Goal: Navigation & Orientation: Find specific page/section

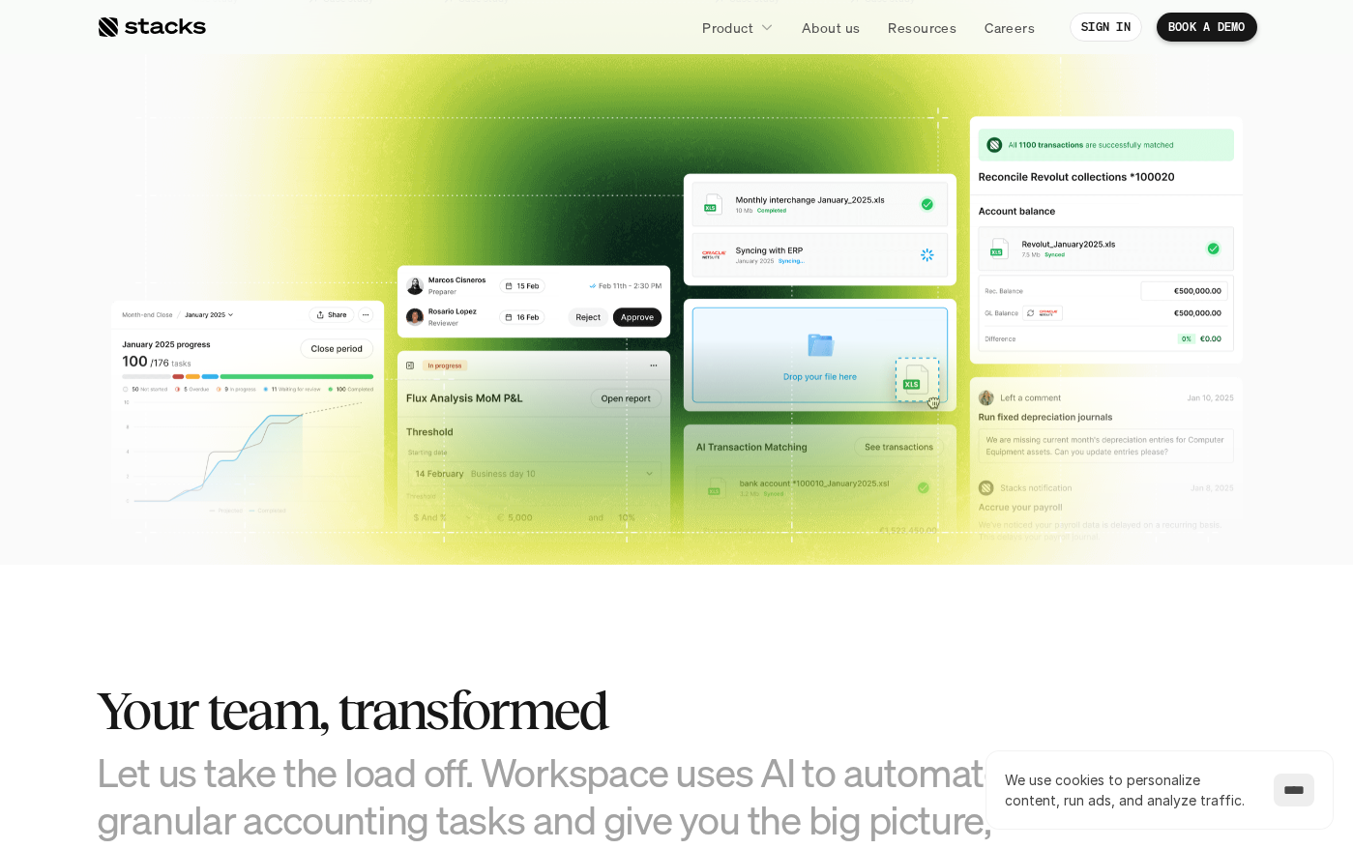
scroll to position [663, 0]
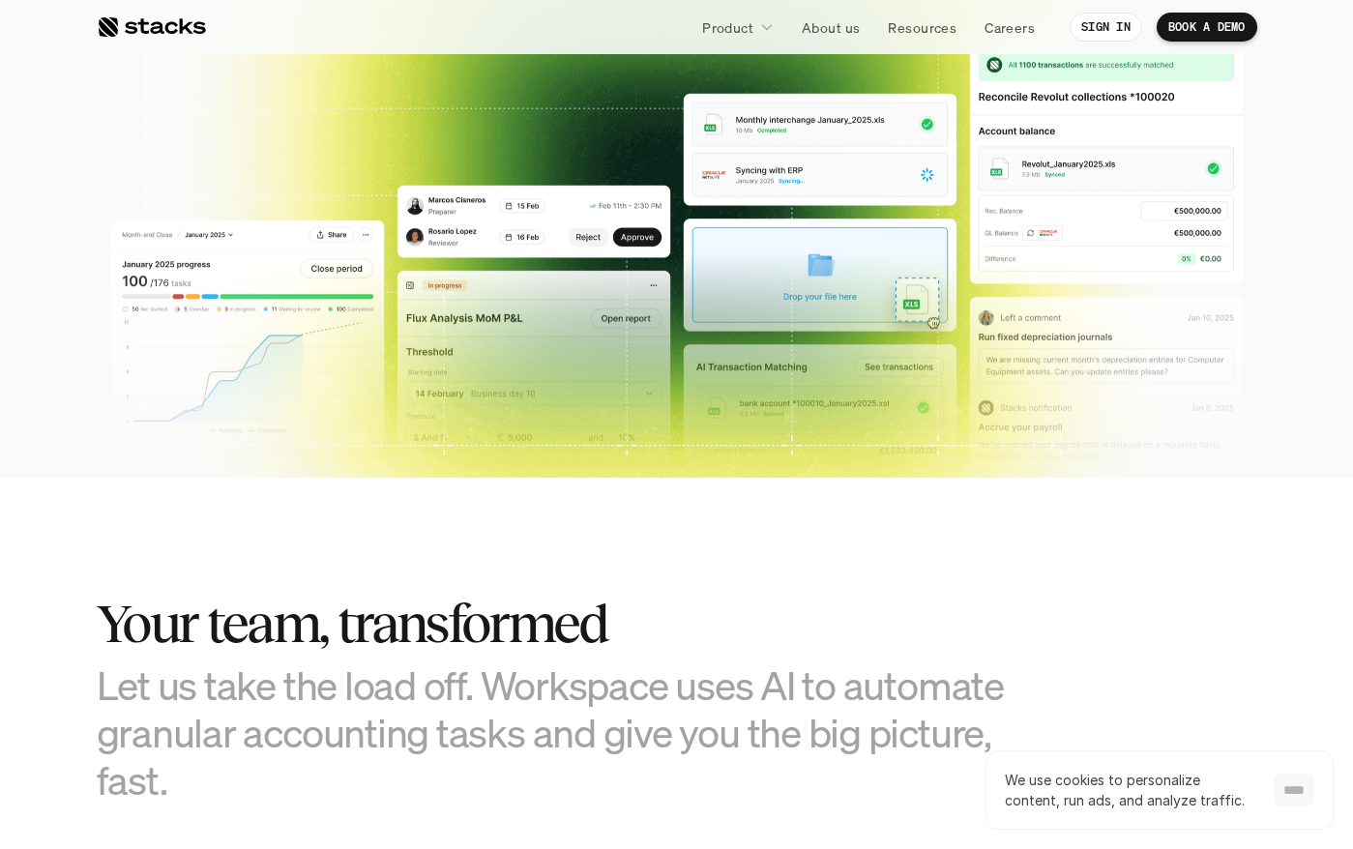
click at [1304, 792] on input "****" at bounding box center [1294, 790] width 41 height 33
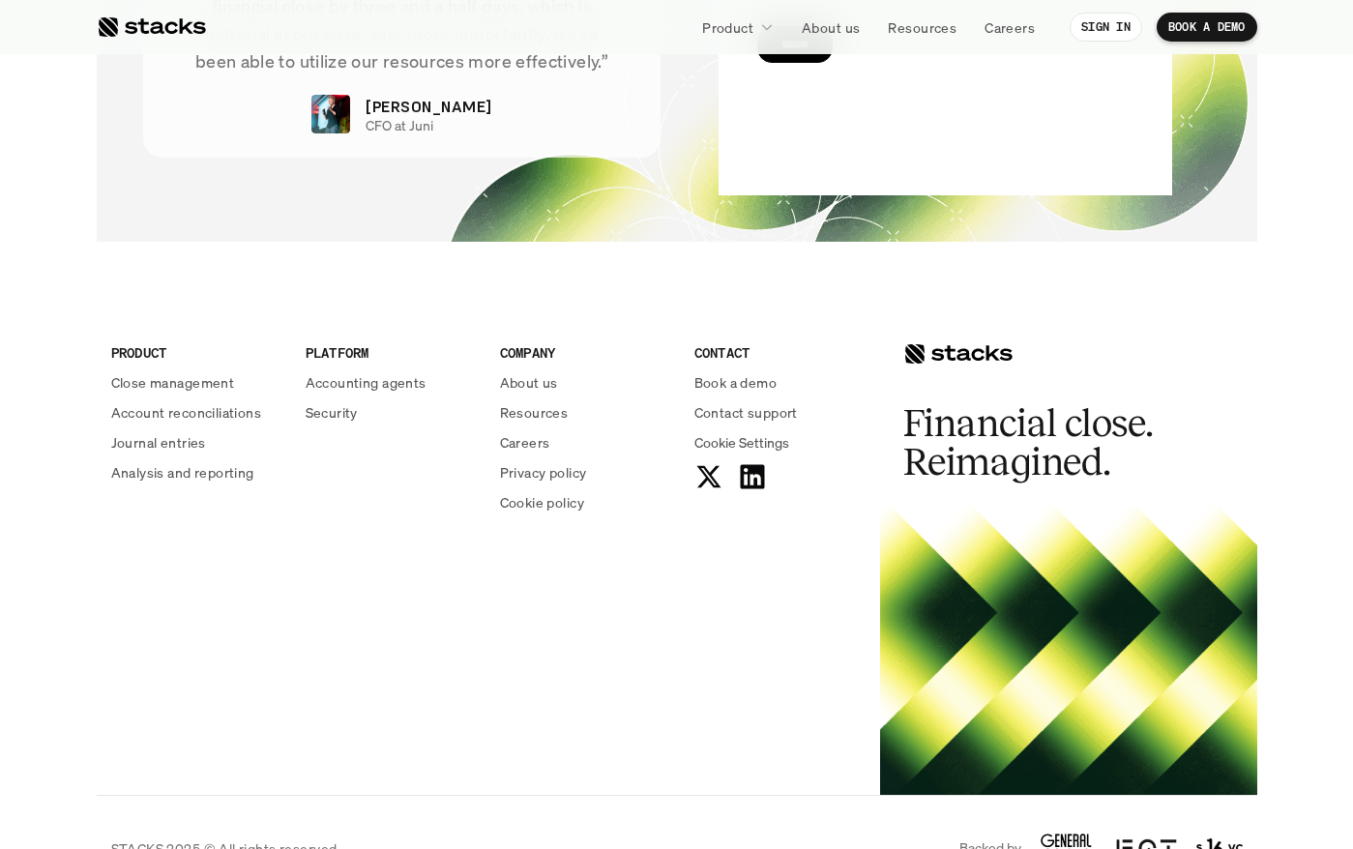
scroll to position [6967, 0]
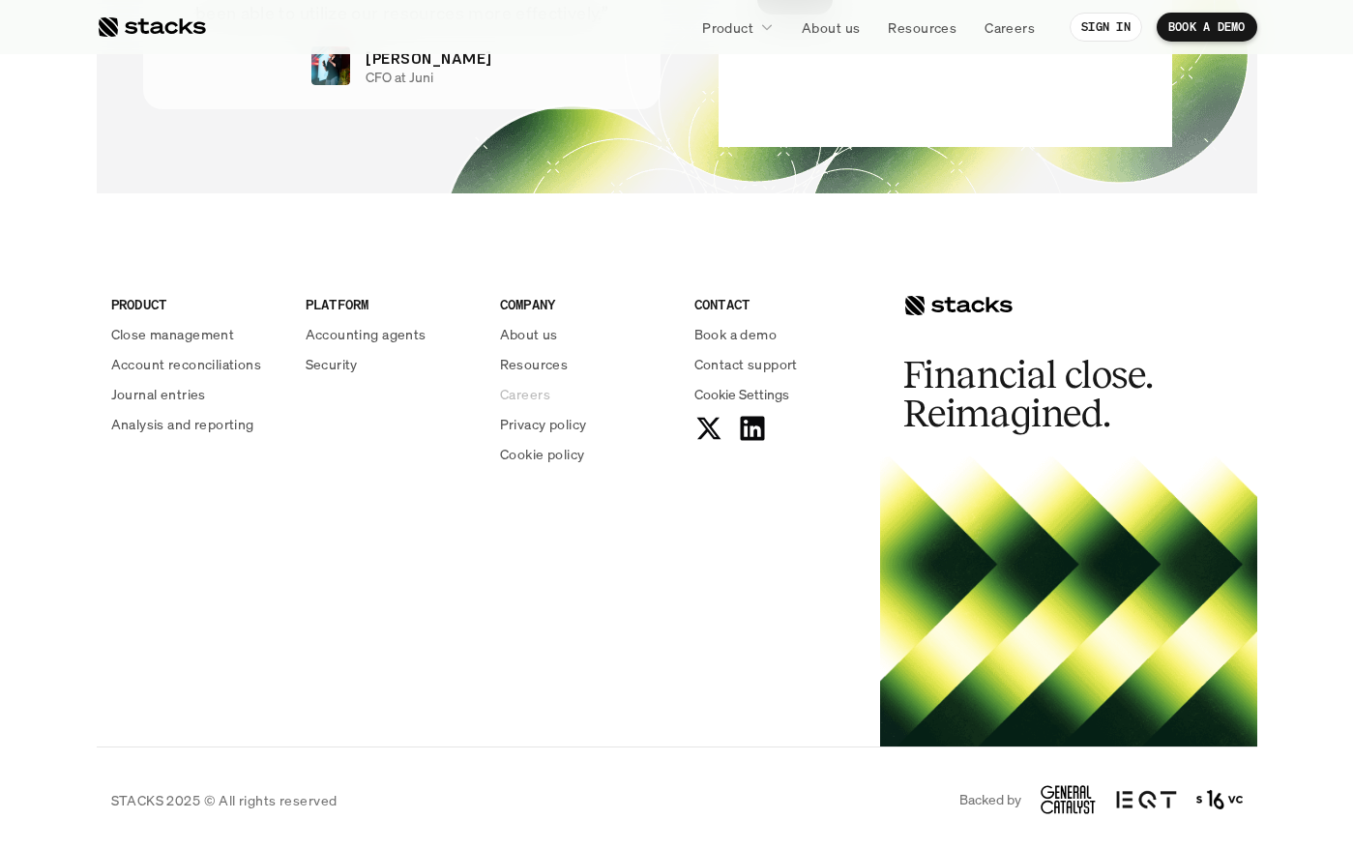
click at [521, 395] on p "Careers" at bounding box center [525, 394] width 50 height 20
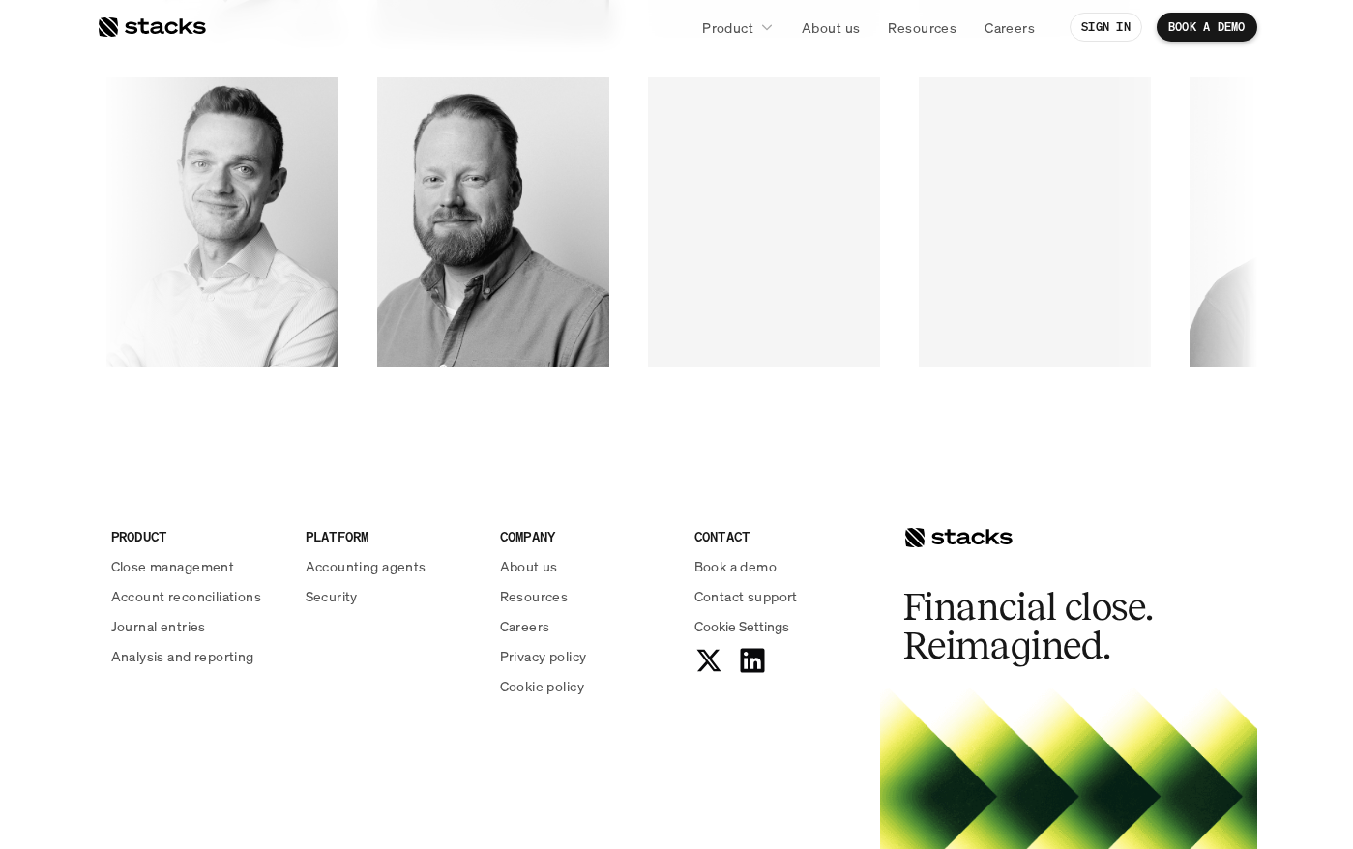
scroll to position [3273, 0]
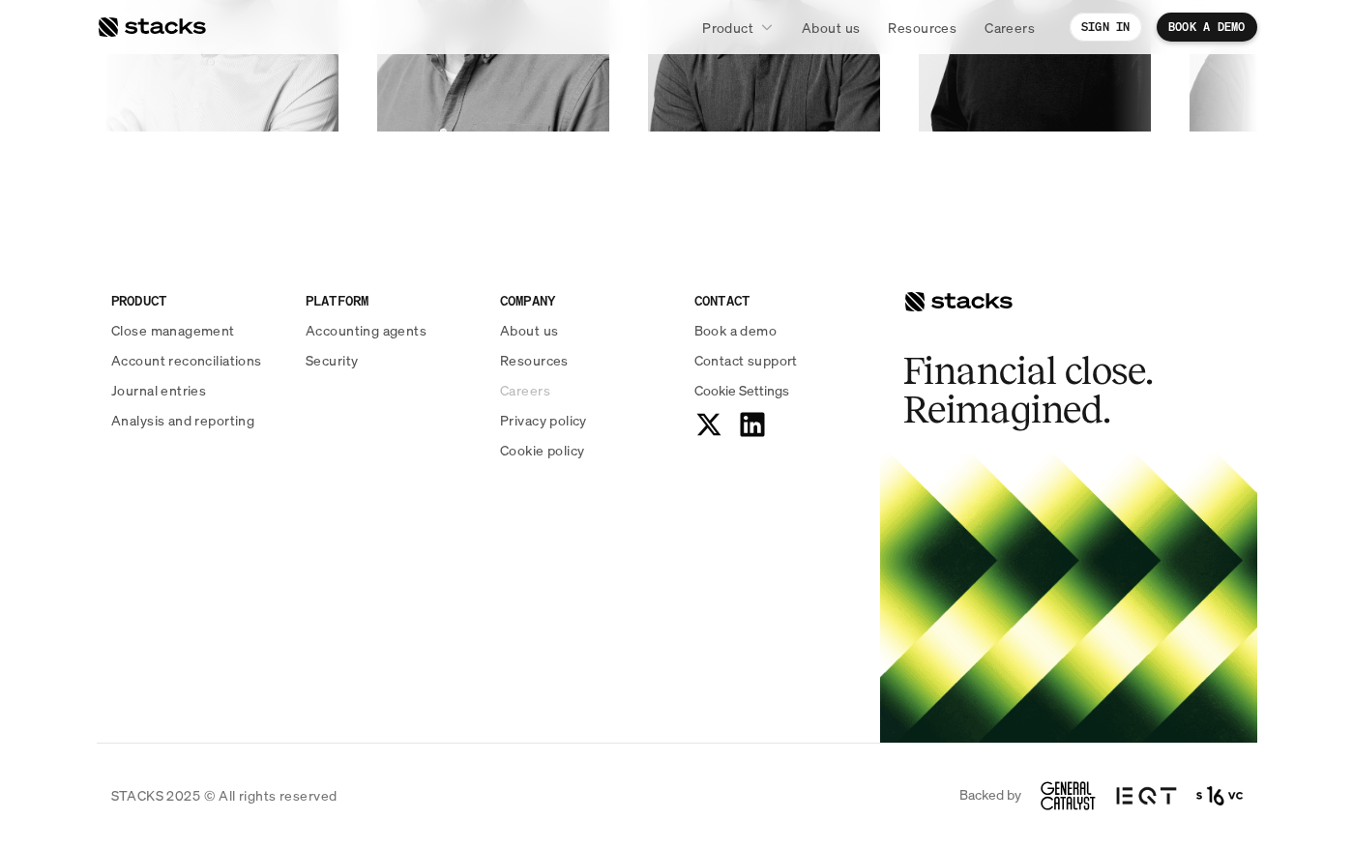
click at [535, 389] on p "Careers" at bounding box center [525, 390] width 50 height 20
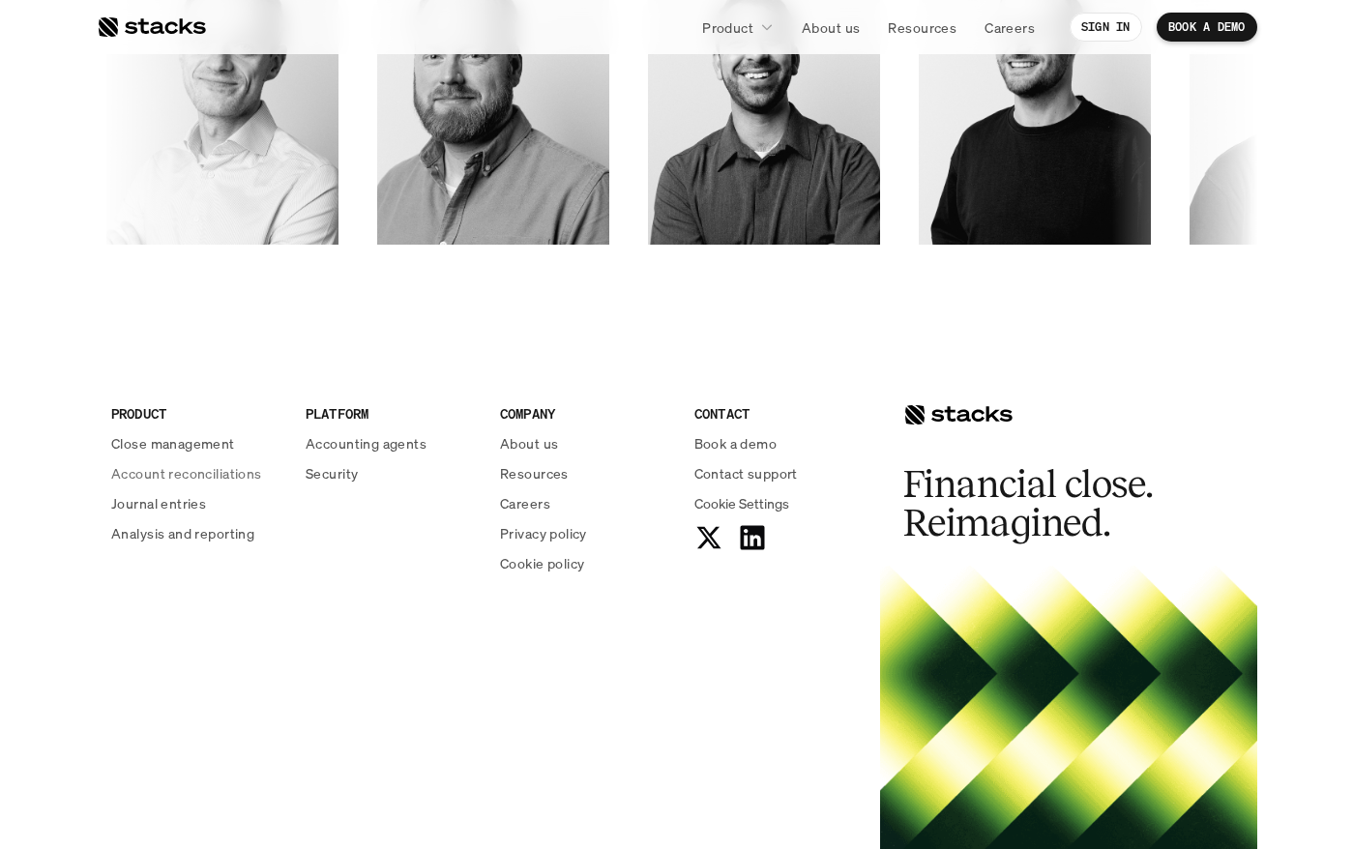
scroll to position [3164, 0]
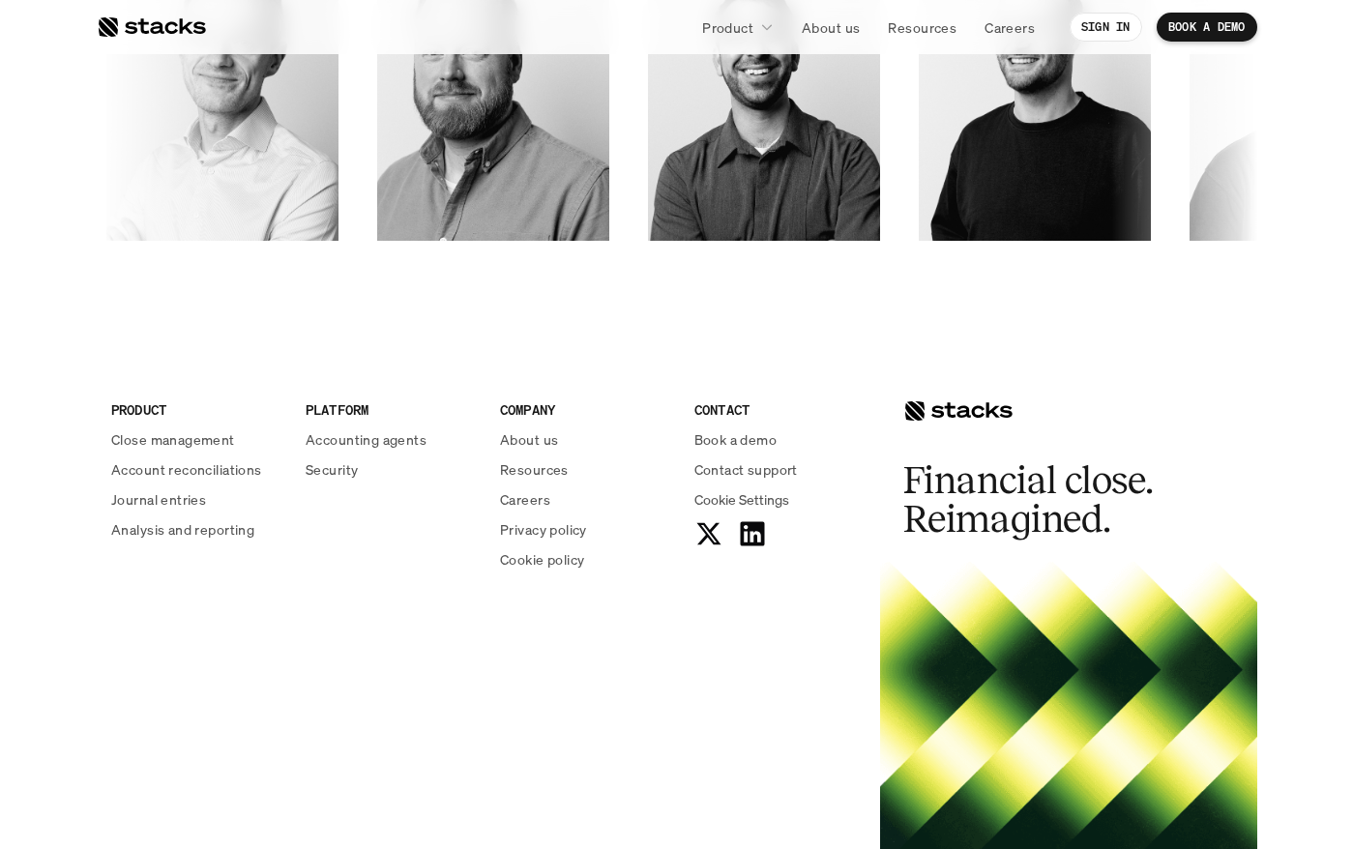
click at [248, 677] on div "PRODUCT Close management Account reconciliations Journal entries Analysis and r…" at bounding box center [677, 594] width 1160 height 514
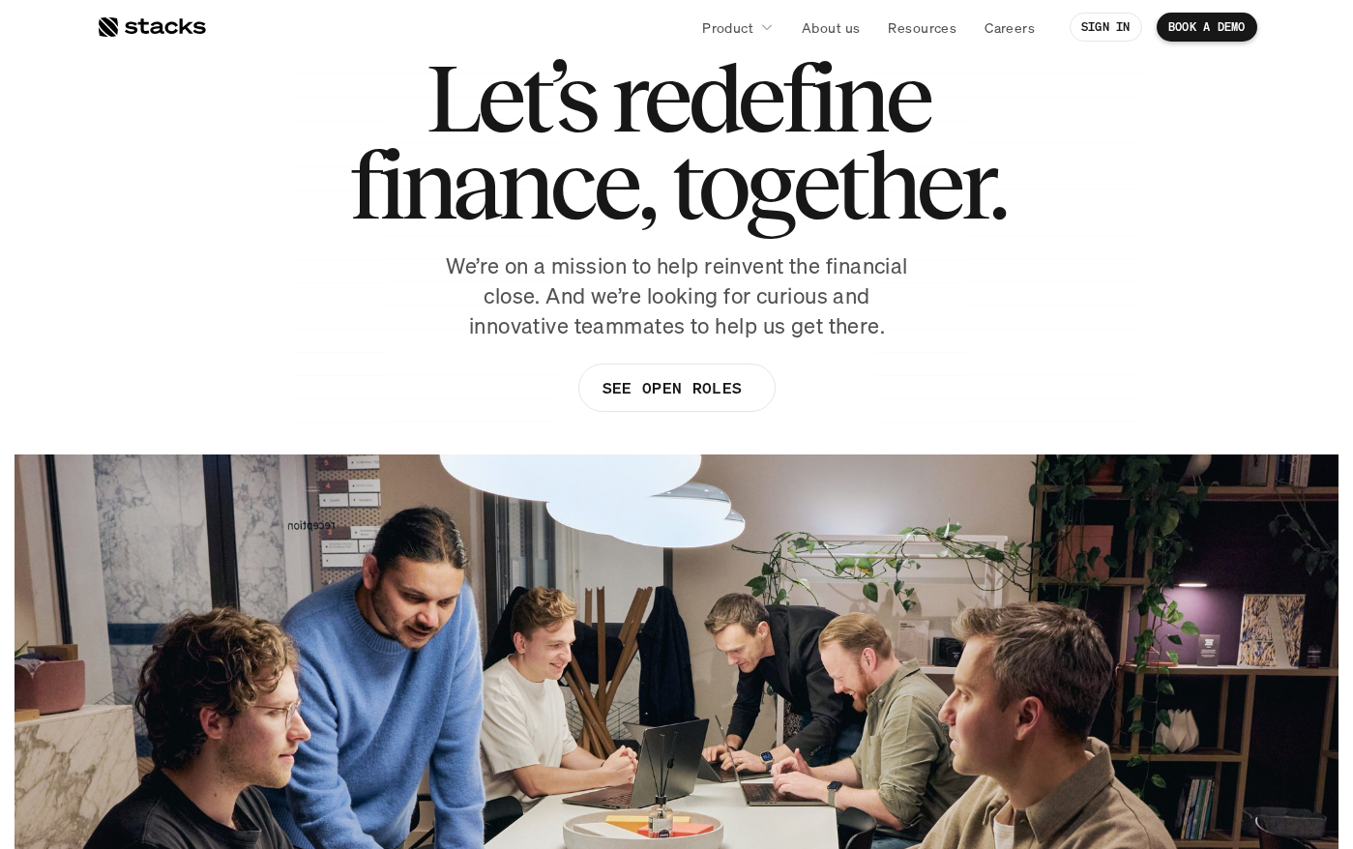
scroll to position [0, 0]
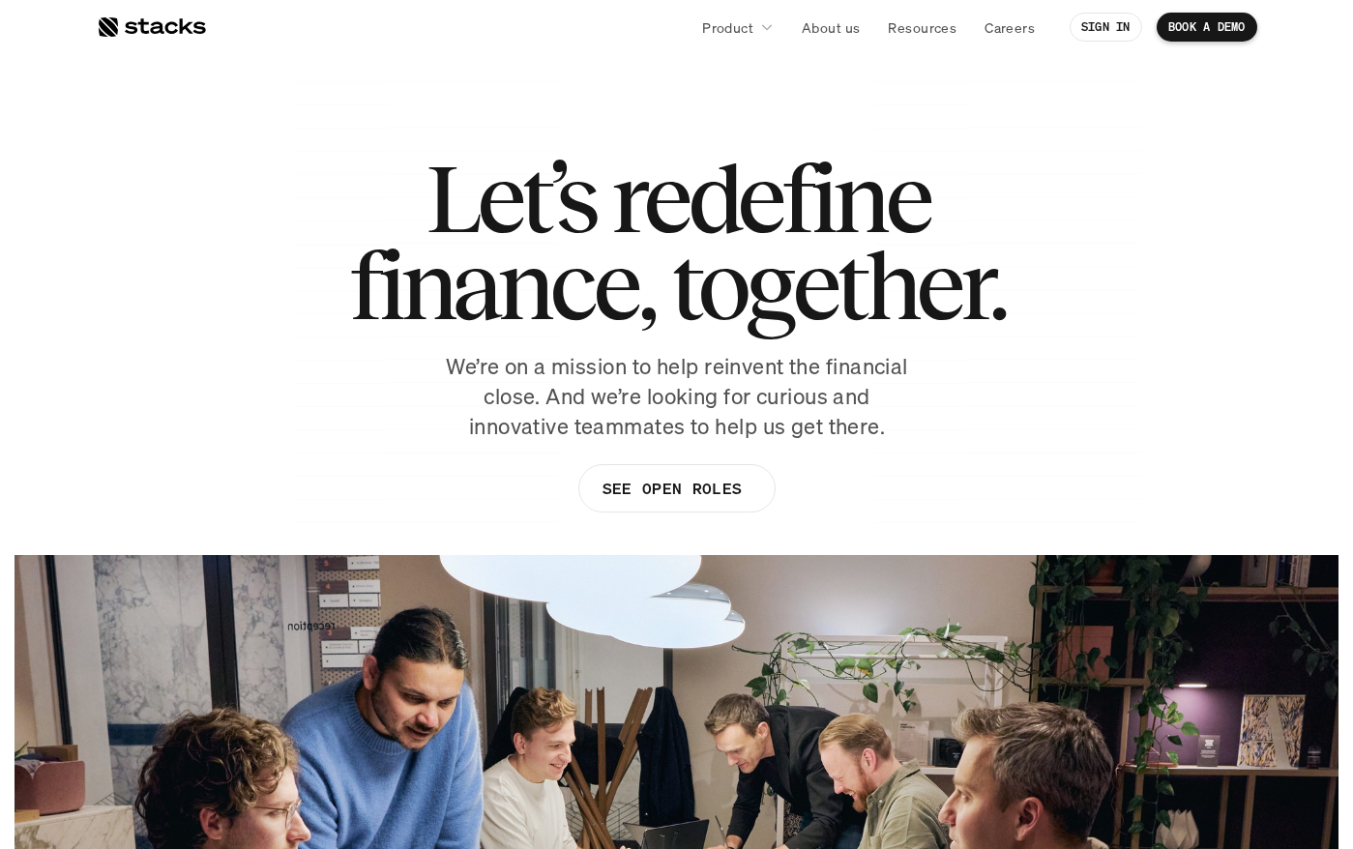
click at [178, 26] on div at bounding box center [151, 26] width 109 height 23
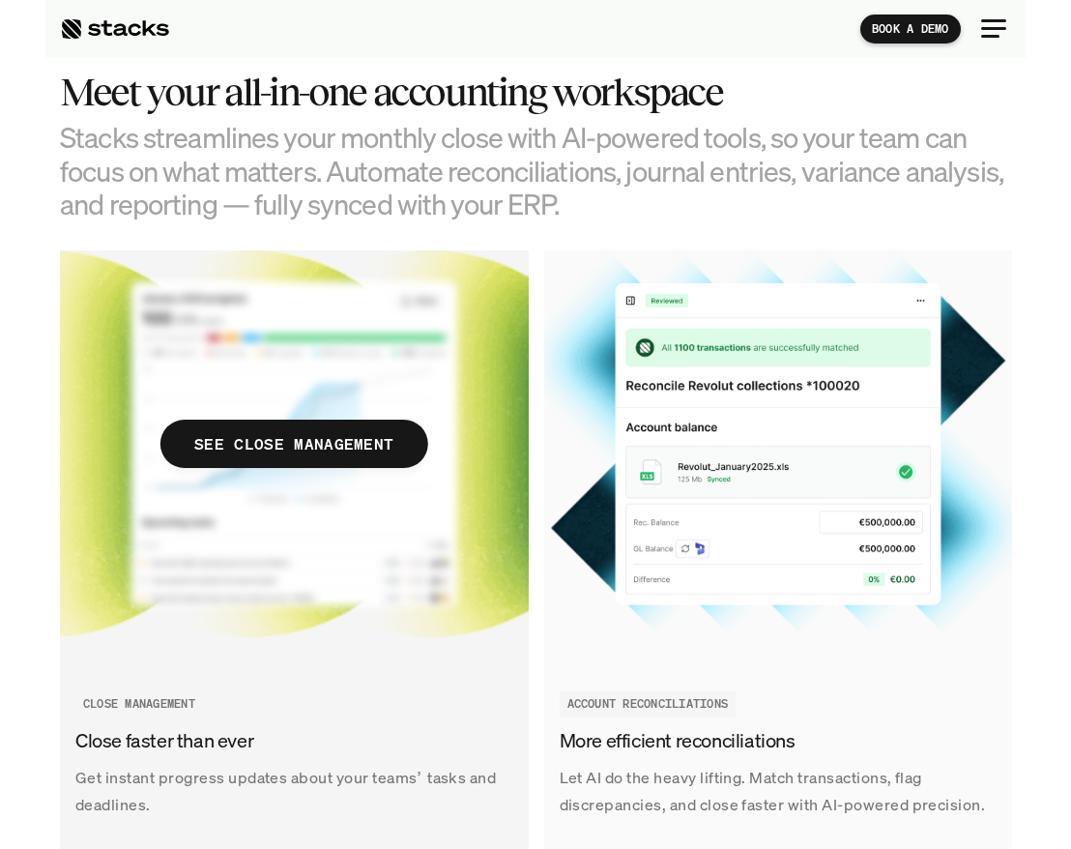
scroll to position [1664, 0]
